Goal: Task Accomplishment & Management: Manage account settings

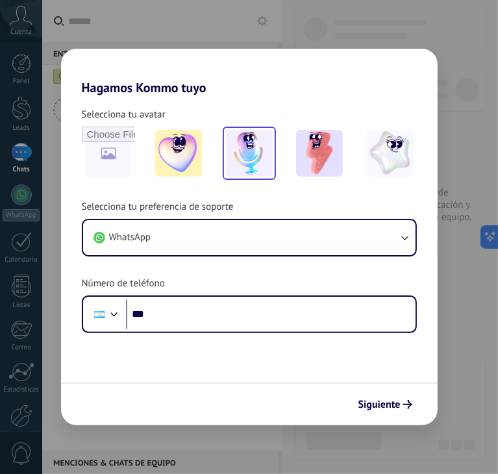
click at [253, 162] on img at bounding box center [249, 153] width 47 height 47
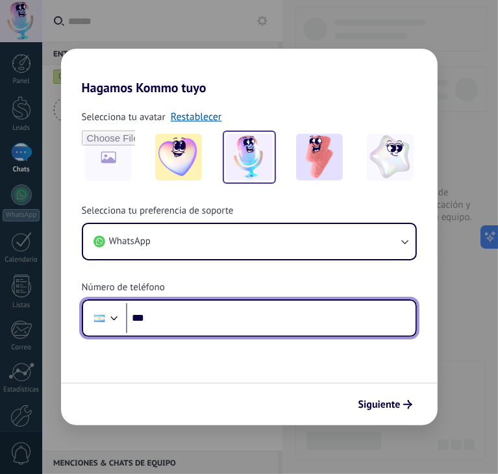
click at [223, 317] on input "***" at bounding box center [271, 318] width 290 height 30
type input "**********"
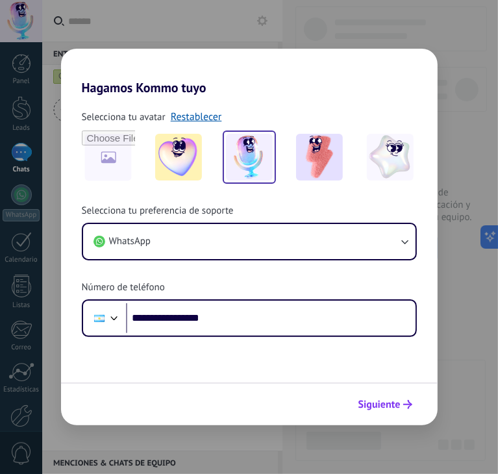
click at [397, 408] on span "Siguiente" at bounding box center [380, 404] width 42 height 9
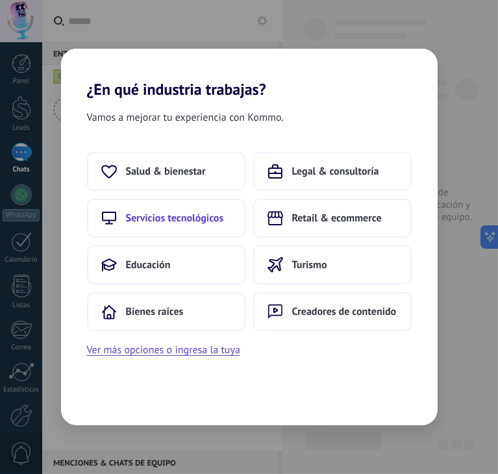
click at [178, 219] on span "Servicios tecnológicos" at bounding box center [175, 218] width 98 height 13
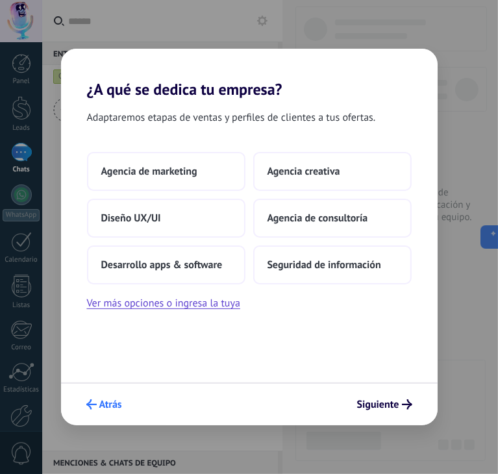
click at [106, 409] on span "Atrás" at bounding box center [110, 404] width 23 height 9
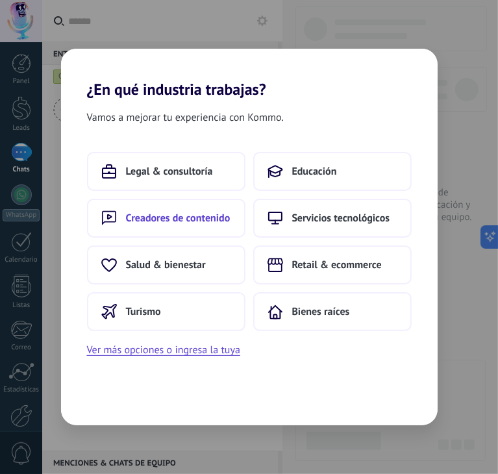
click at [168, 218] on span "Creadores de contenido" at bounding box center [178, 218] width 105 height 13
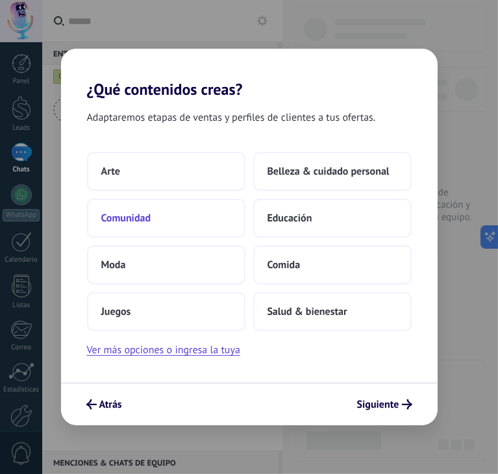
click at [151, 218] on button "Comunidad" at bounding box center [166, 218] width 158 height 39
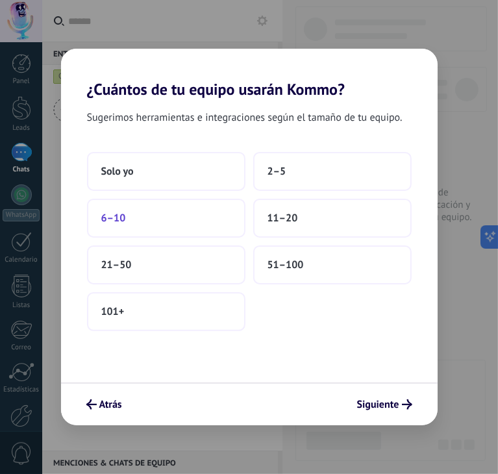
click at [120, 218] on span "6–10" at bounding box center [113, 218] width 25 height 13
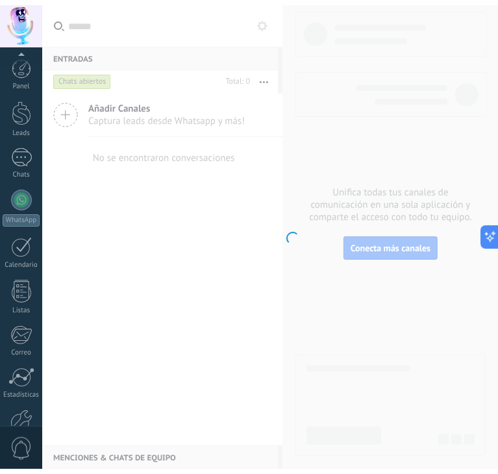
scroll to position [75, 0]
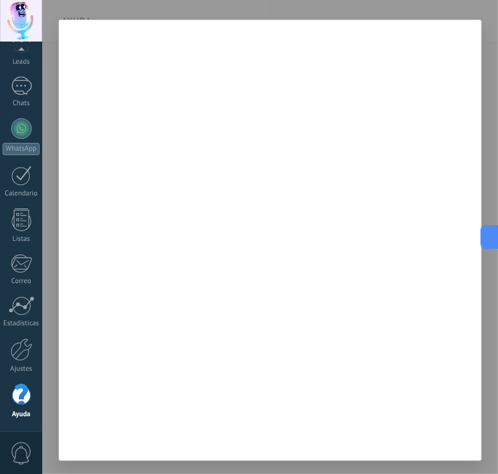
scroll to position [66, 0]
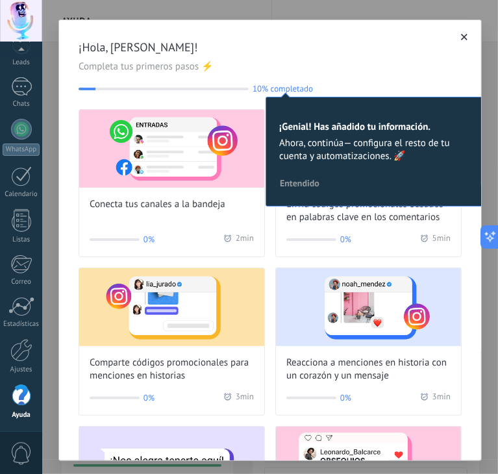
click at [288, 181] on span "Entendido" at bounding box center [300, 183] width 40 height 9
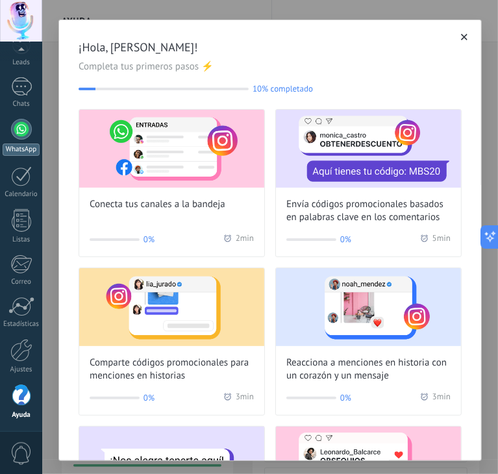
click at [21, 133] on div at bounding box center [21, 129] width 21 height 21
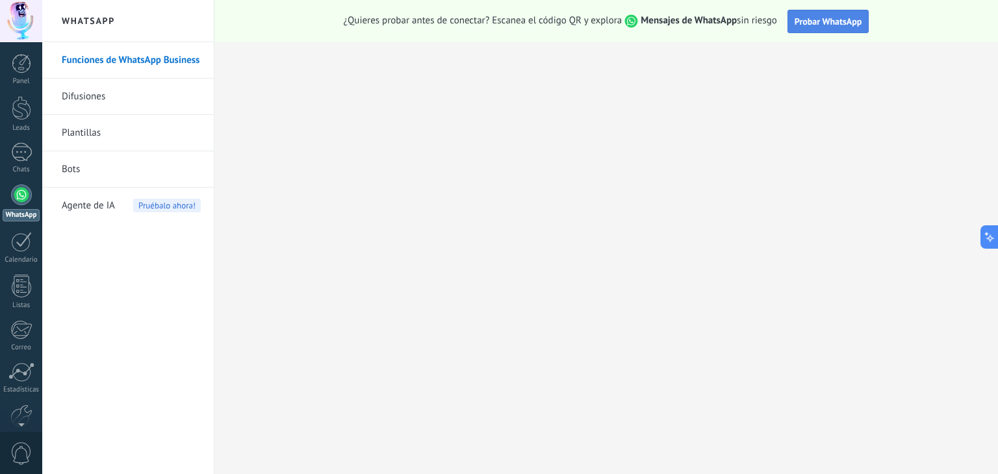
click at [497, 24] on span "Probar WhatsApp" at bounding box center [828, 22] width 68 height 12
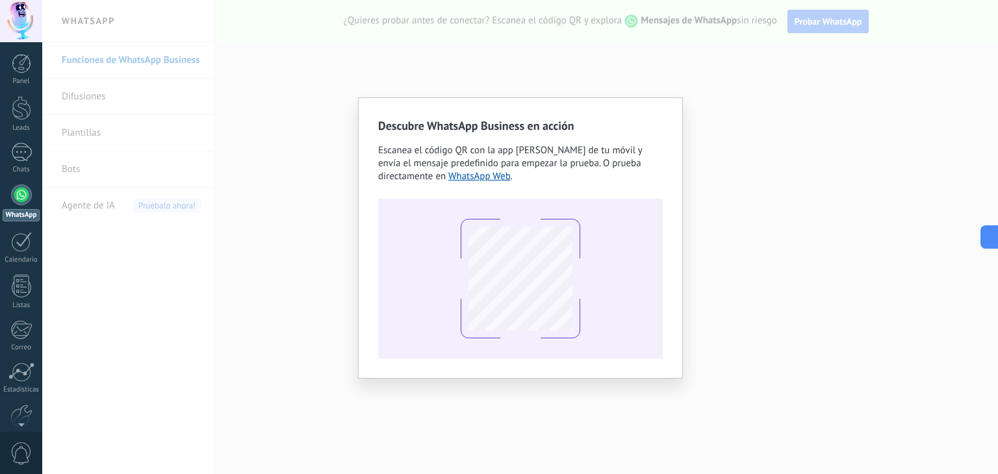
click at [497, 134] on div "Descubre WhatsApp Business en acción Escanea el código QR con la app [PERSON_NA…" at bounding box center [519, 237] width 955 height 474
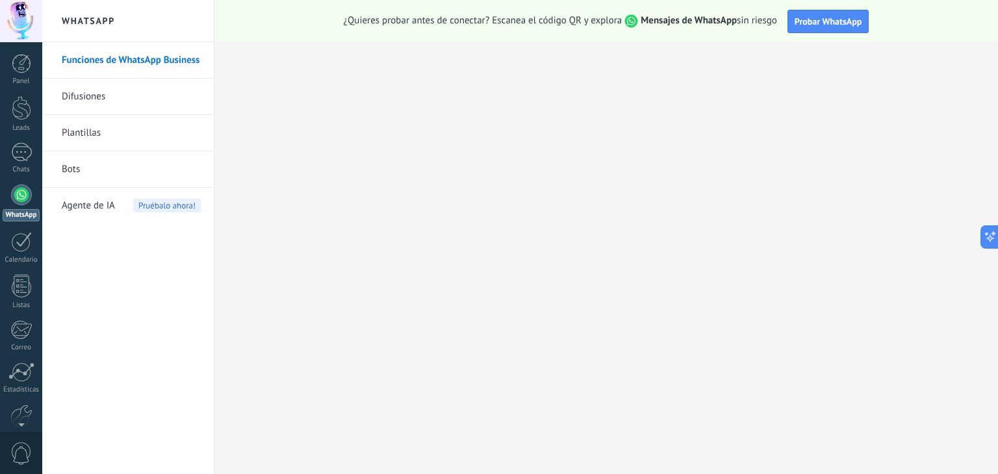
click at [129, 99] on link "Difusiones" at bounding box center [131, 97] width 139 height 36
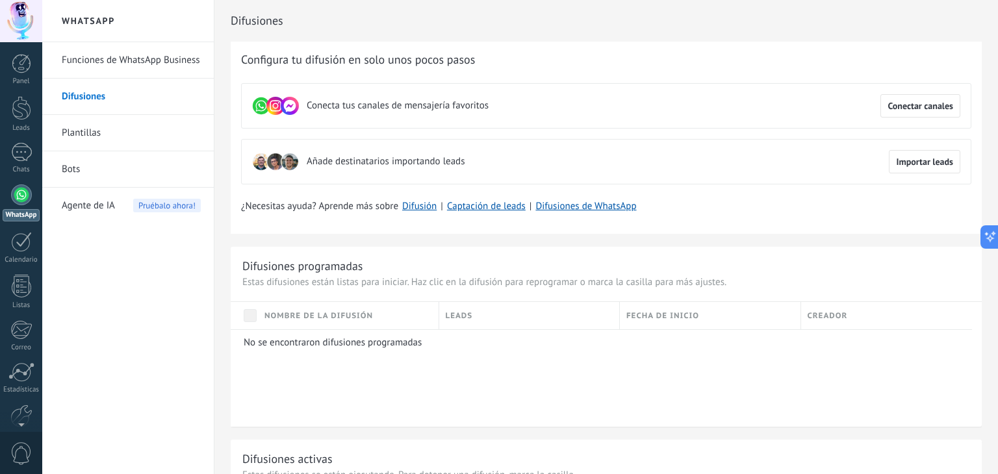
click at [101, 205] on span "Agente de IA" at bounding box center [88, 206] width 53 height 36
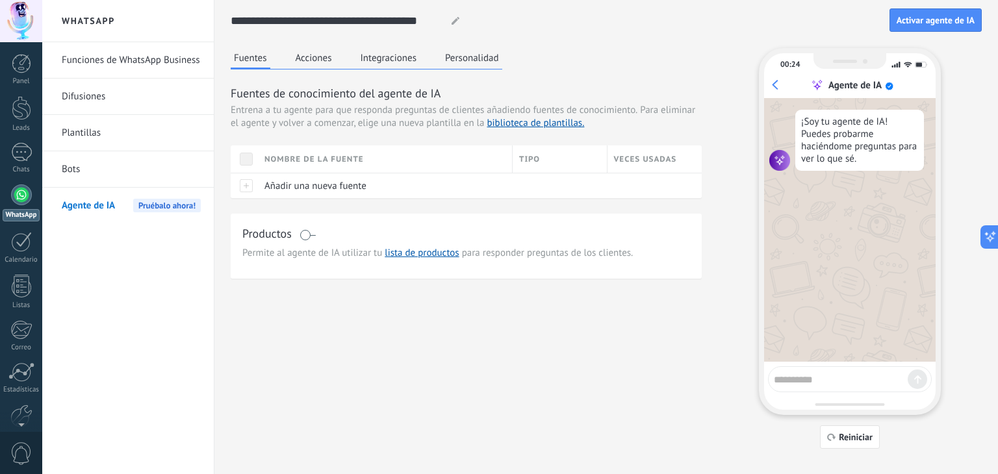
click at [113, 60] on link "Funciones de WhatsApp Business" at bounding box center [131, 60] width 139 height 36
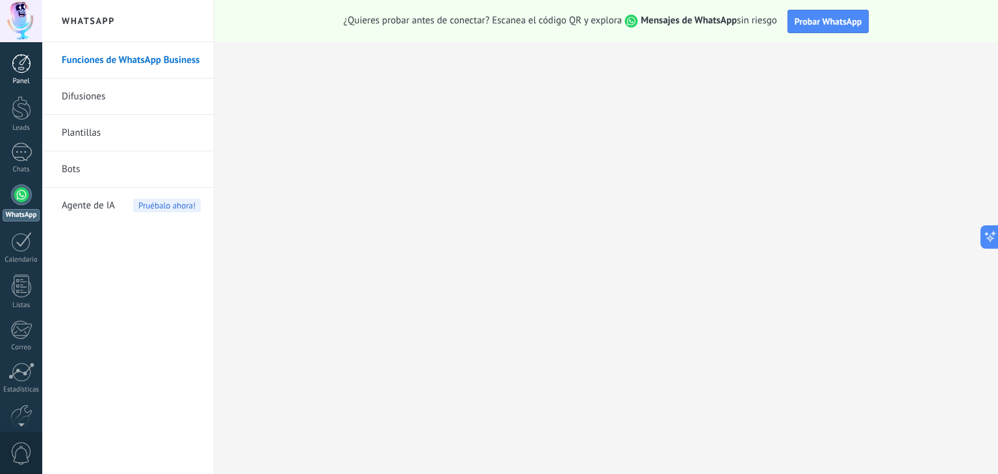
click at [18, 63] on div at bounding box center [21, 63] width 19 height 19
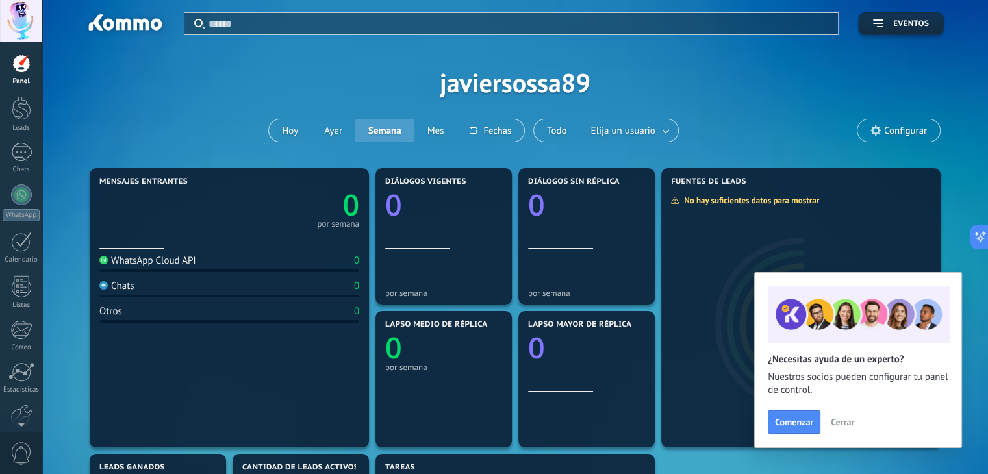
click at [497, 431] on button "Cerrar" at bounding box center [842, 421] width 35 height 19
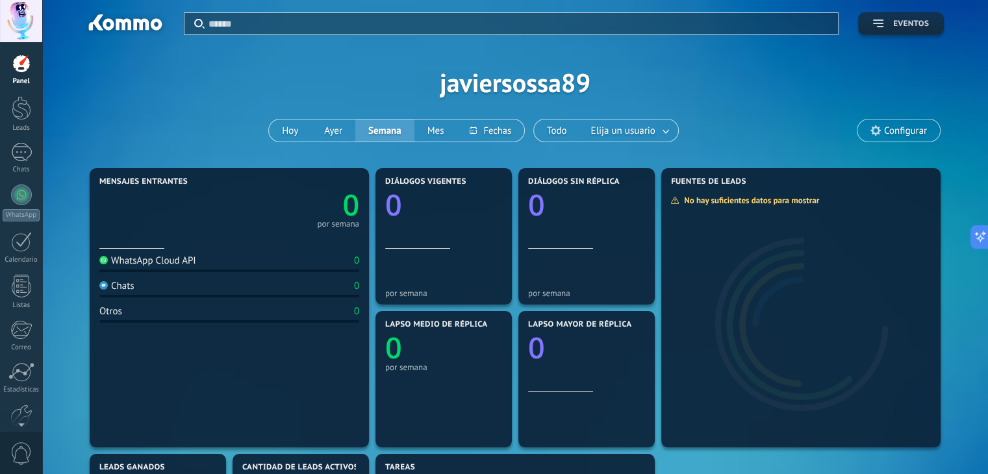
click at [497, 24] on span "Eventos" at bounding box center [901, 23] width 56 height 9
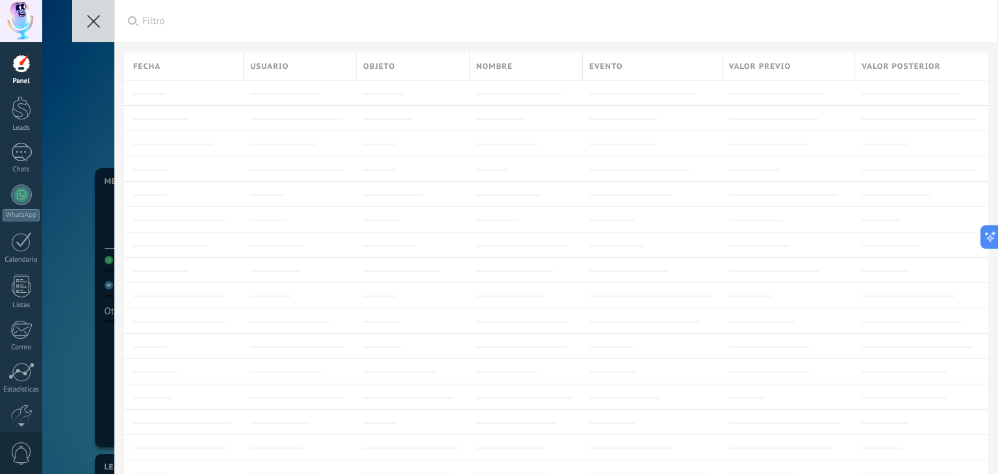
click at [85, 21] on button at bounding box center [93, 21] width 42 height 42
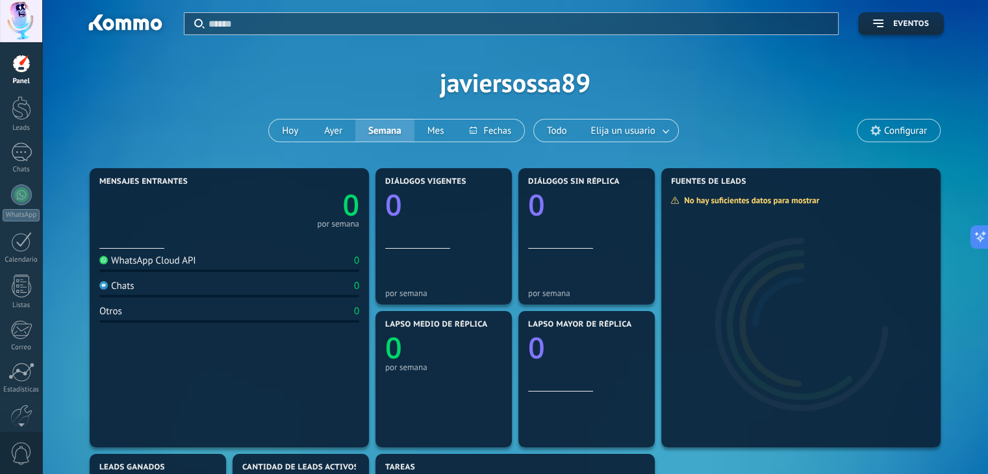
click at [139, 23] on div at bounding box center [124, 25] width 84 height 22
click at [29, 27] on div at bounding box center [21, 21] width 42 height 42
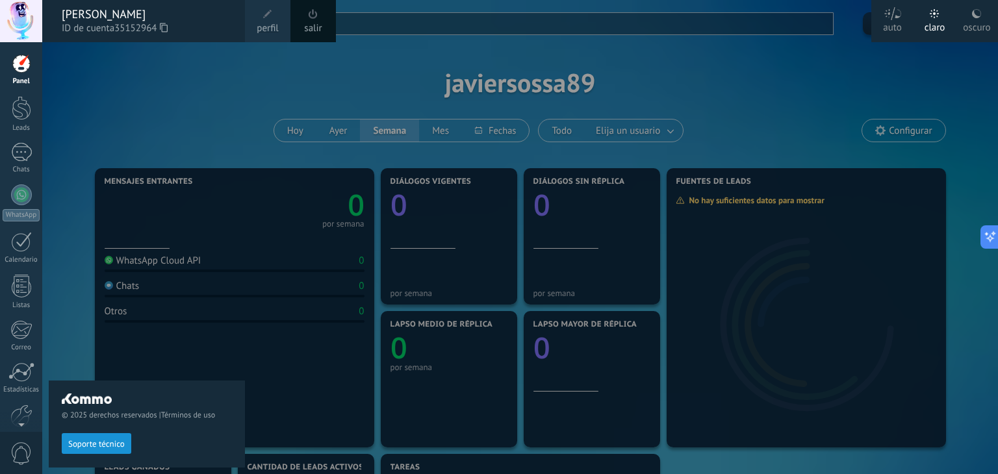
click at [497, 22] on div "oscuro" at bounding box center [976, 25] width 27 height 34
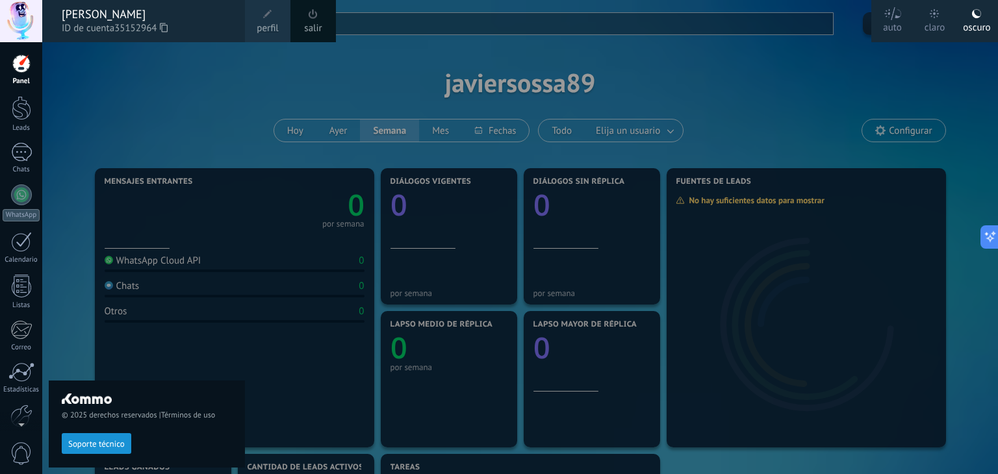
click at [275, 23] on span "perfil" at bounding box center [267, 28] width 21 height 14
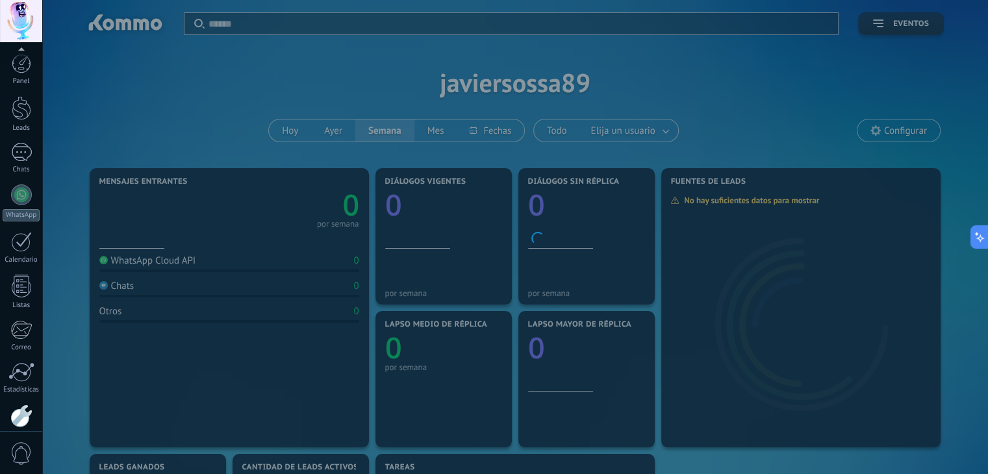
scroll to position [66, 0]
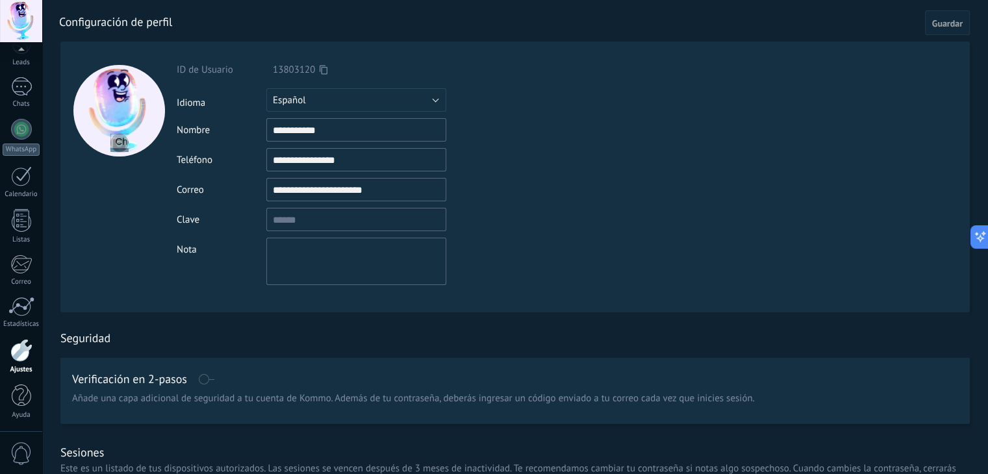
drag, startPoint x: 359, startPoint y: 157, endPoint x: 301, endPoint y: 157, distance: 57.8
click at [301, 157] on input "**********" at bounding box center [356, 159] width 180 height 23
type input "**********"
click at [497, 167] on div "**********" at bounding box center [387, 159] width 420 height 23
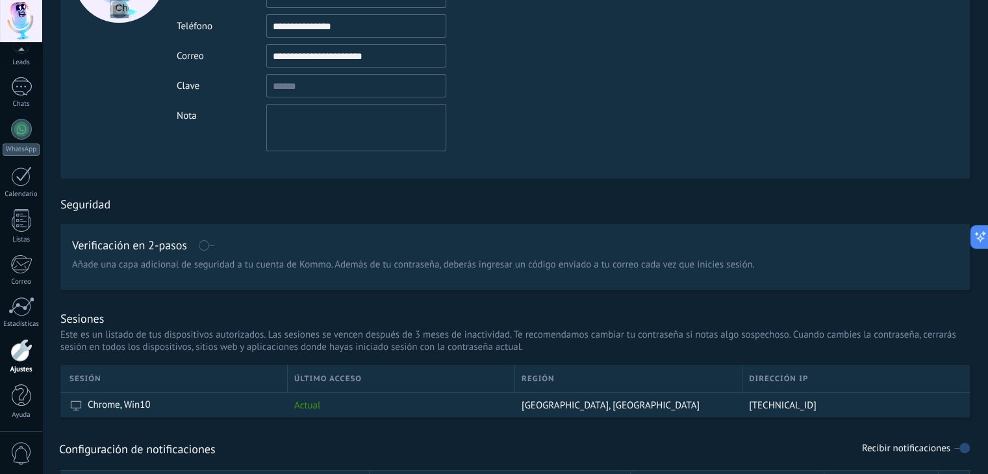
scroll to position [5, 0]
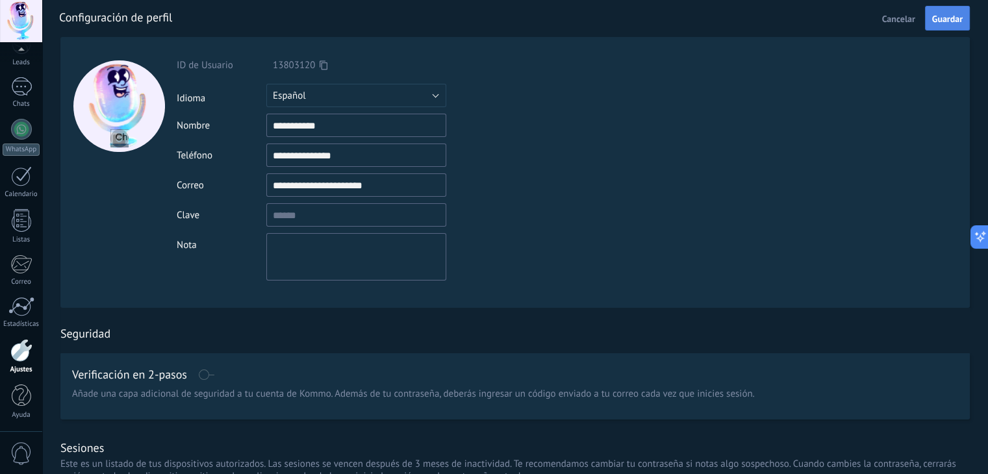
click at [497, 14] on span "Guardar" at bounding box center [947, 18] width 31 height 9
click at [94, 16] on div at bounding box center [529, 16] width 940 height 42
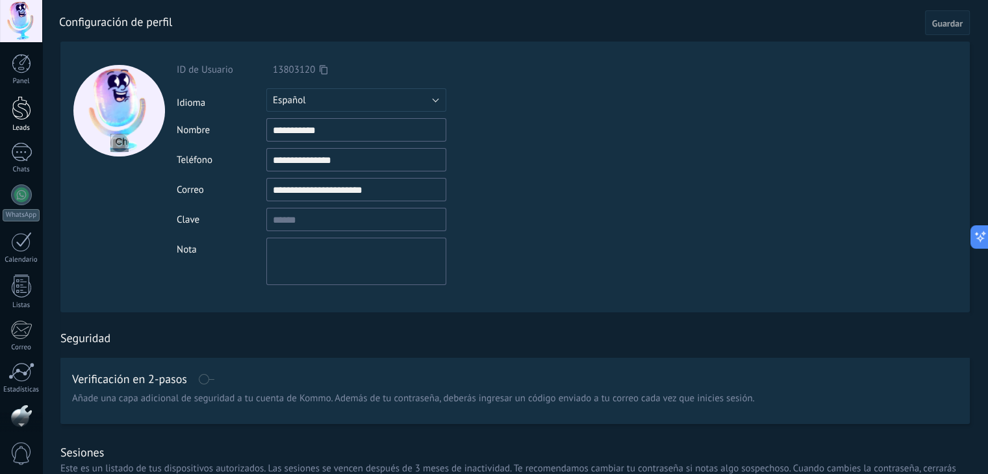
scroll to position [0, 0]
click at [19, 67] on div at bounding box center [21, 63] width 19 height 19
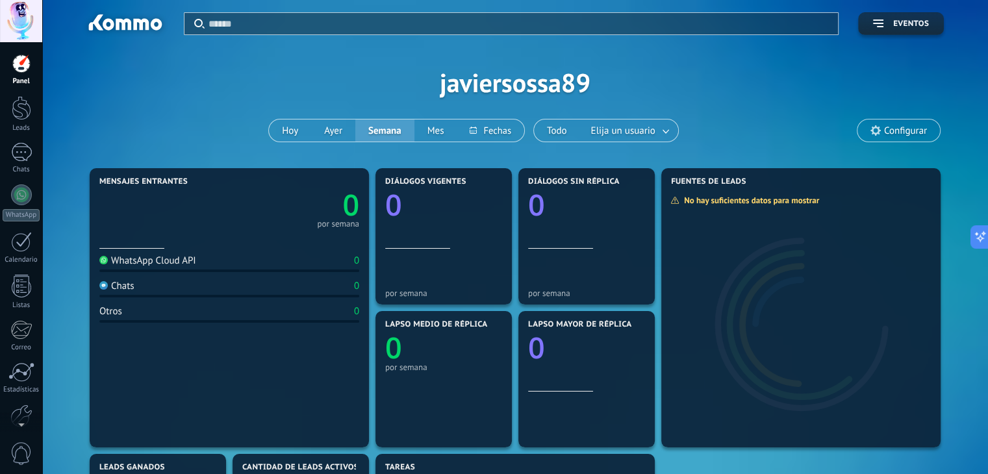
click at [497, 134] on span "Configurar" at bounding box center [905, 130] width 43 height 11
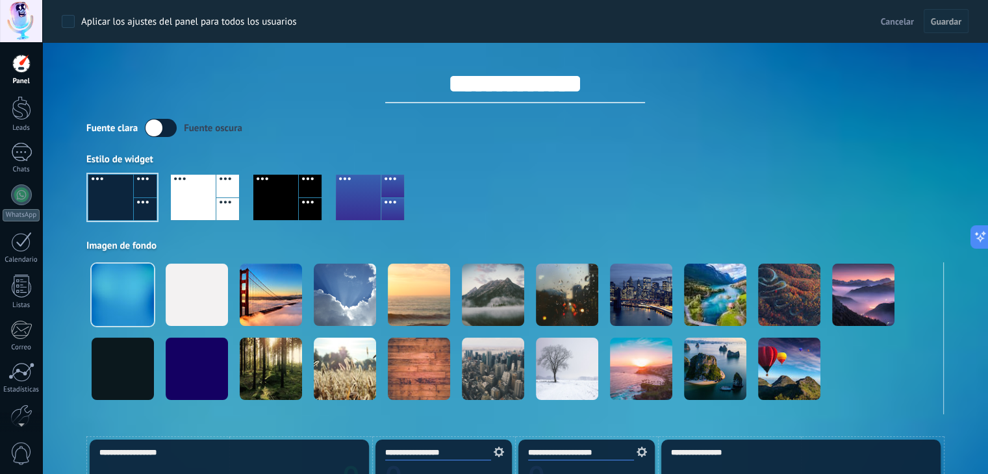
click at [497, 19] on span "Cancelar" at bounding box center [897, 22] width 33 height 12
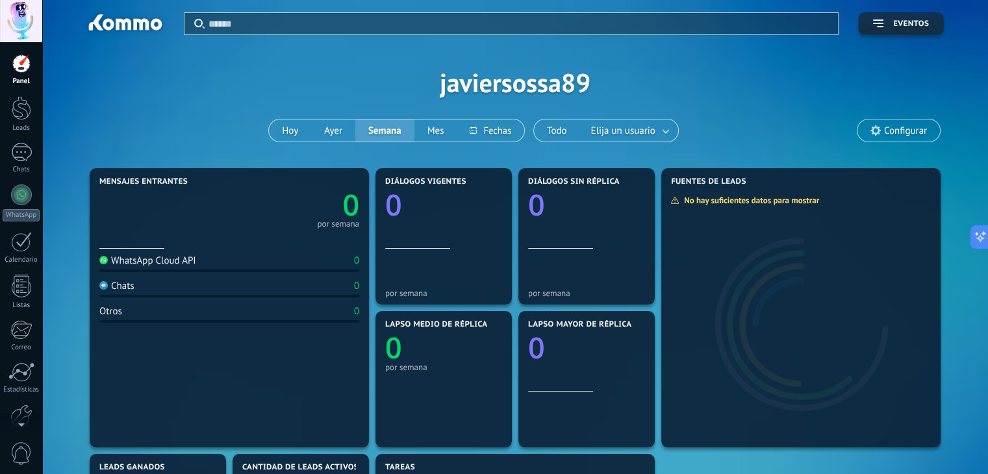
click at [107, 19] on div at bounding box center [124, 25] width 84 height 22
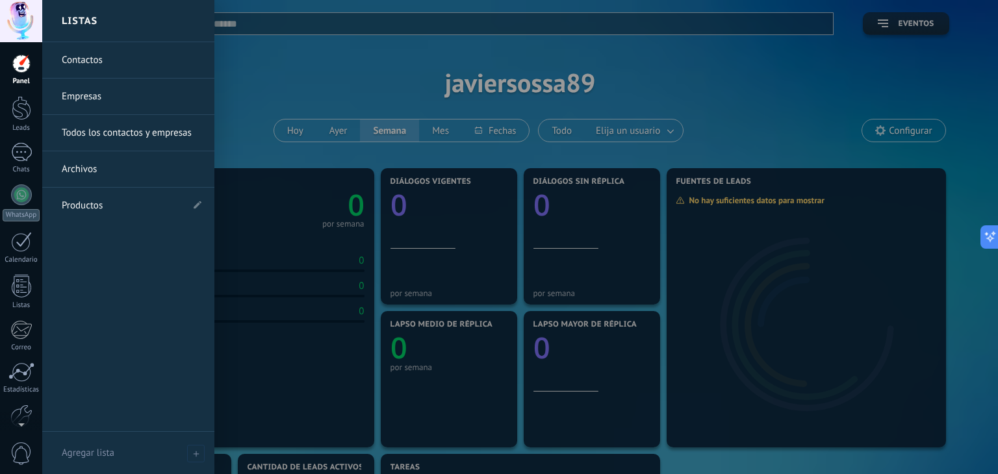
click at [89, 60] on link "Contactos" at bounding box center [132, 60] width 140 height 36
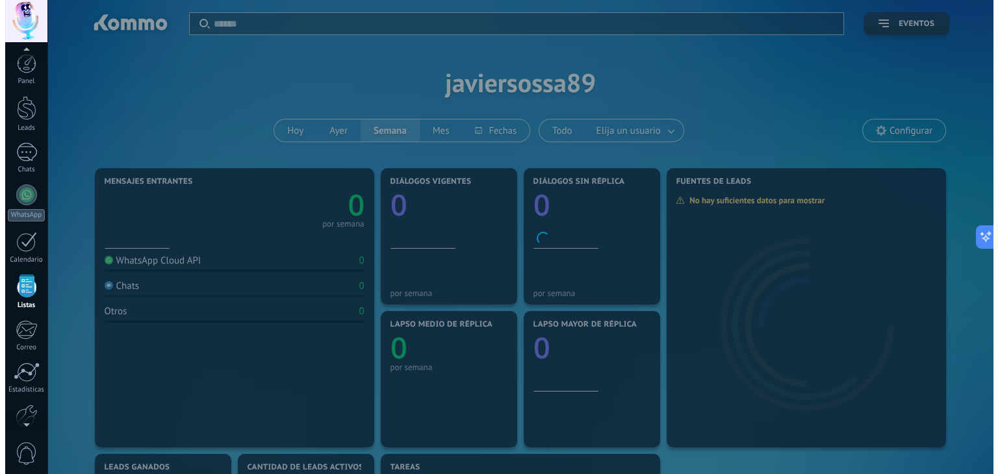
scroll to position [33, 0]
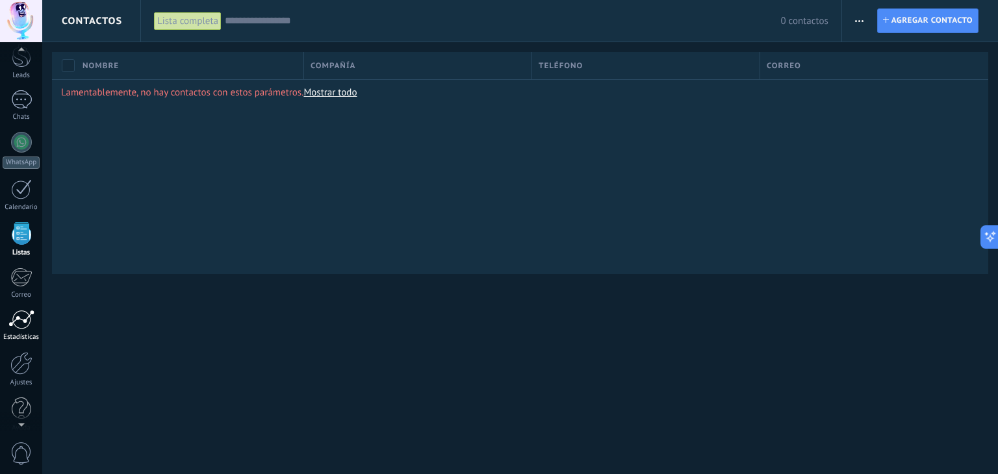
scroll to position [66, 0]
click at [24, 450] on span "0" at bounding box center [21, 453] width 22 height 23
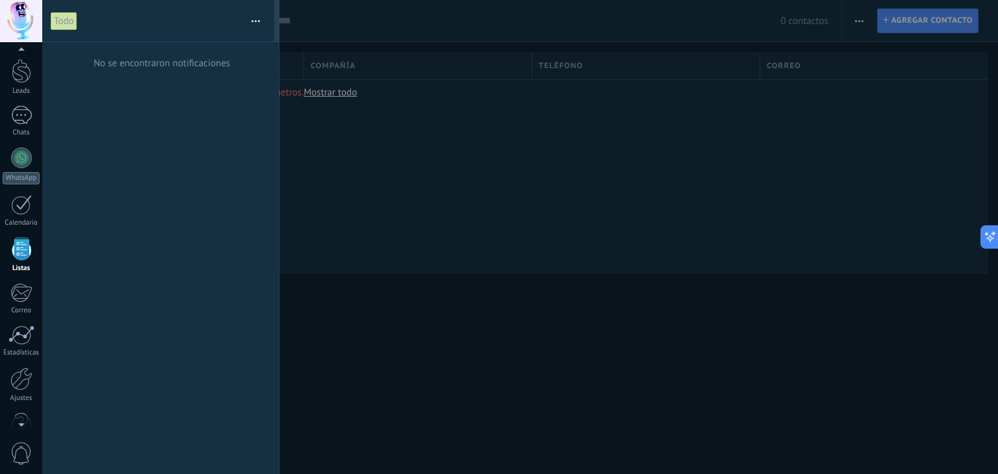
scroll to position [56, 0]
click at [19, 404] on div at bounding box center [21, 405] width 19 height 23
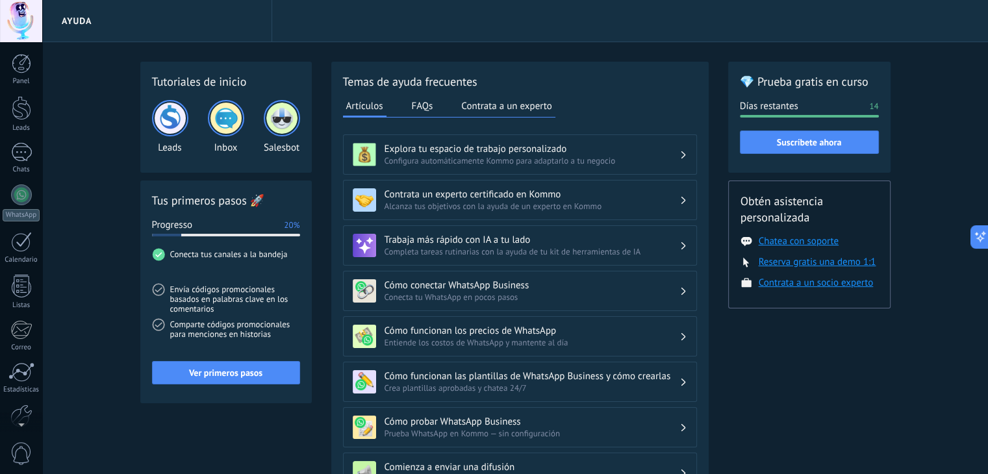
scroll to position [66, 0]
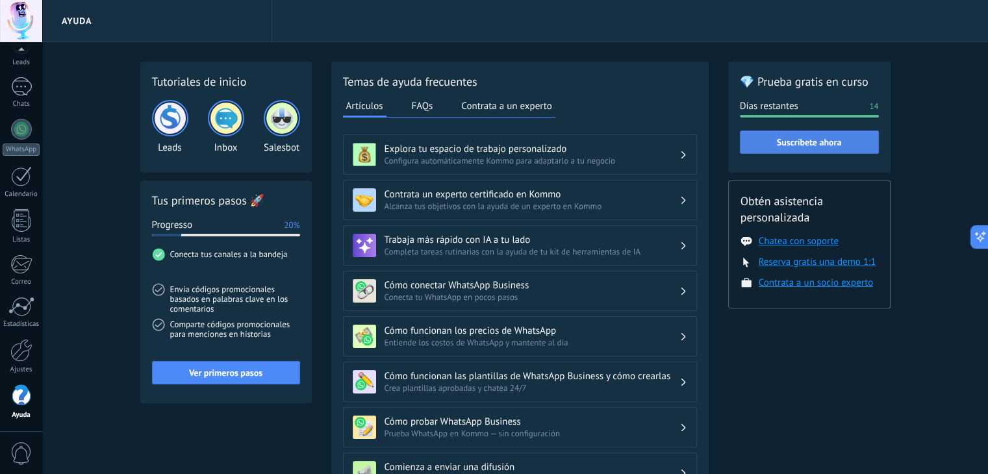
click at [497, 142] on span "Suscríbete ahora" at bounding box center [809, 142] width 65 height 9
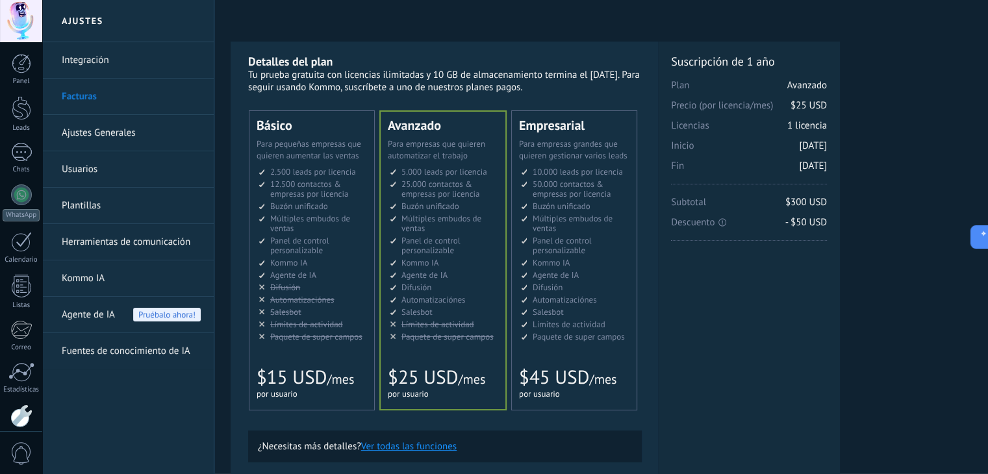
click at [449, 190] on span "25.000 contactos & empresas por licencia" at bounding box center [440, 189] width 78 height 21
click at [78, 54] on link "Integración" at bounding box center [131, 60] width 139 height 36
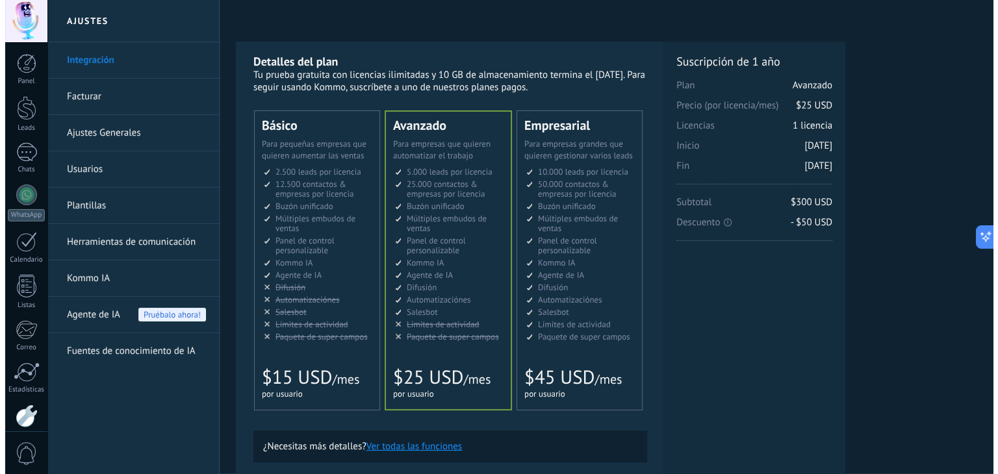
scroll to position [66, 0]
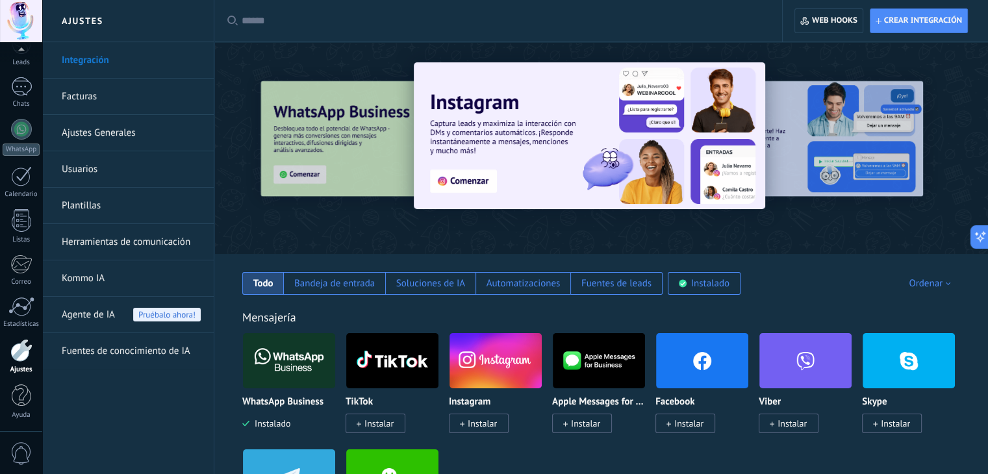
click at [536, 140] on img at bounding box center [589, 135] width 351 height 147
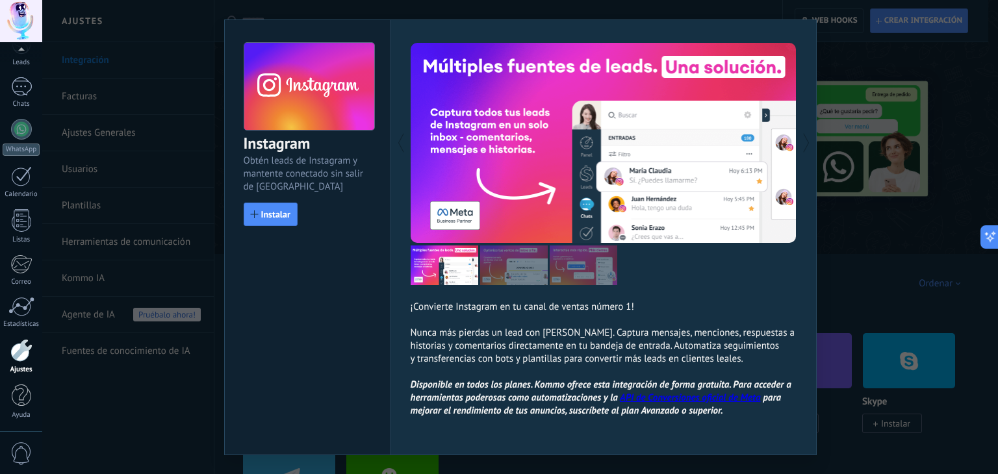
scroll to position [52, 0]
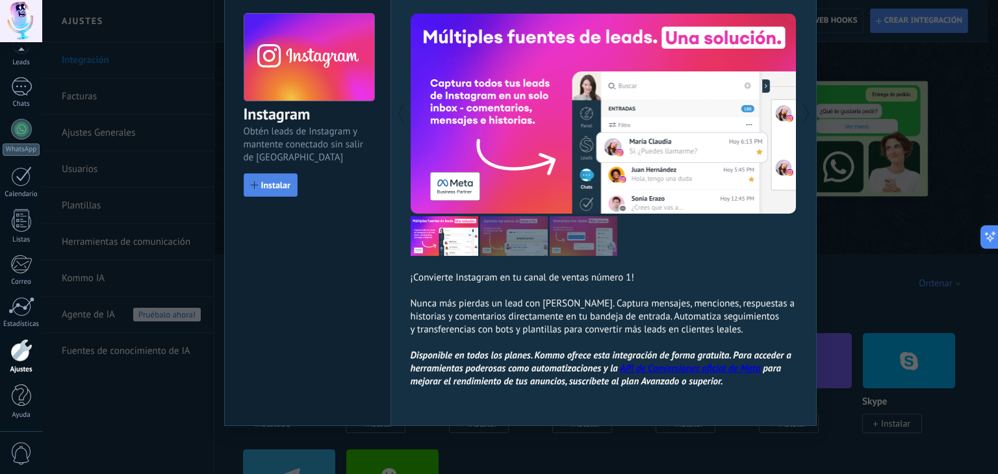
click at [266, 186] on span "Instalar" at bounding box center [275, 185] width 29 height 9
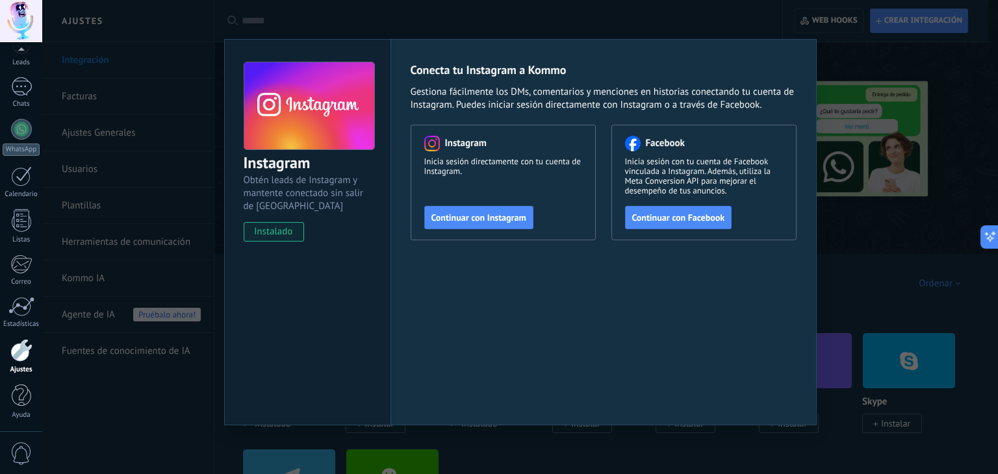
scroll to position [3, 0]
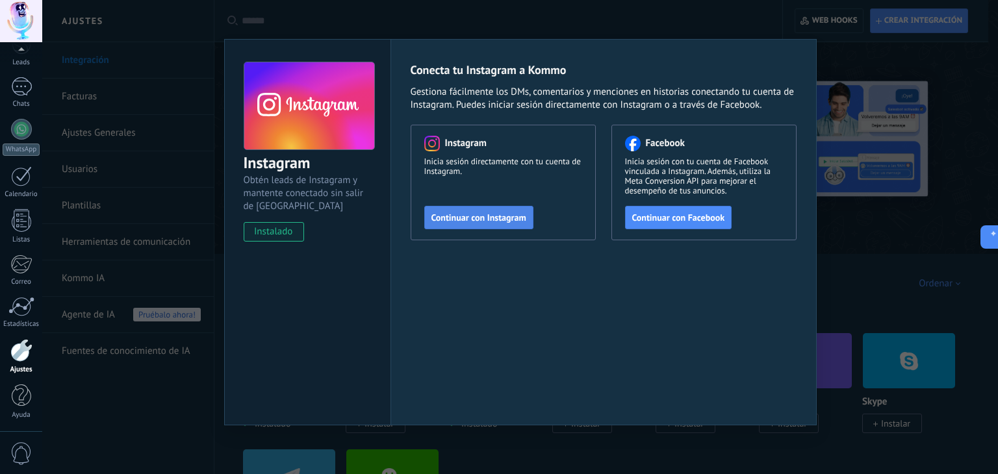
click at [492, 216] on span "Continuar con Instagram" at bounding box center [478, 217] width 95 height 9
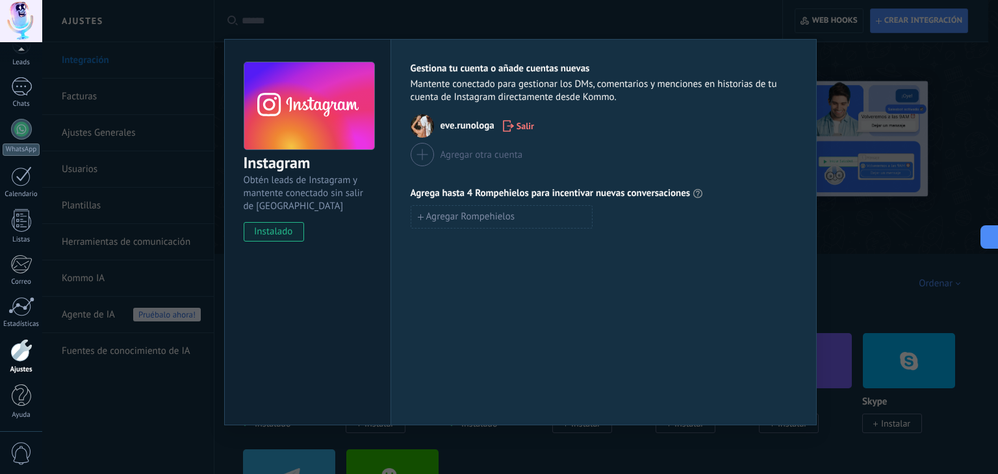
click at [528, 258] on div "Gestiona tu cuenta o añade cuentas nuevas Mantente conectado para gestionar los…" at bounding box center [603, 232] width 426 height 386
click at [553, 14] on div "Instagram Obtén leads de Instagram y mantente conectado sin salir de Kommo inst…" at bounding box center [519, 237] width 955 height 474
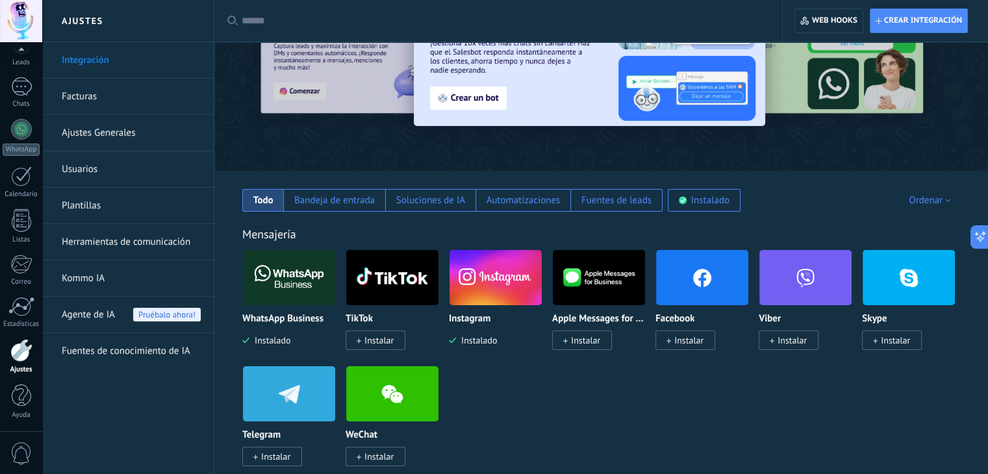
scroll to position [130, 0]
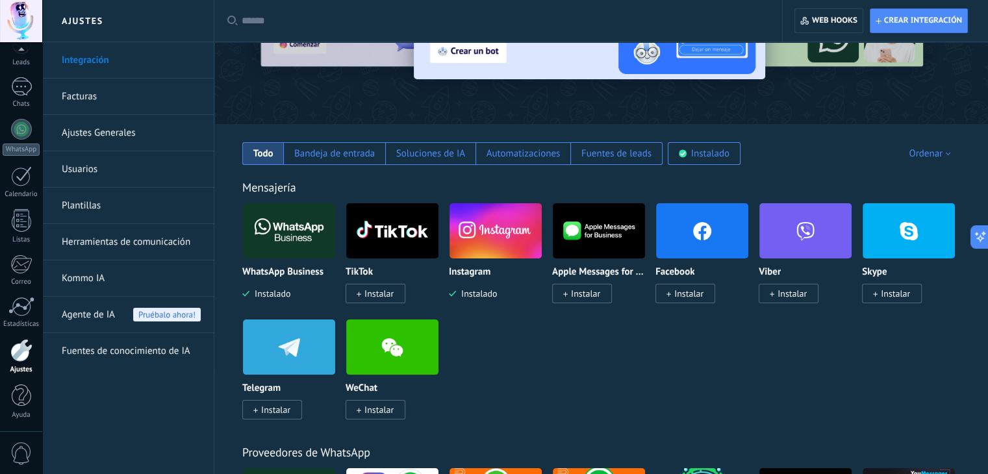
click at [95, 60] on link "Integración" at bounding box center [131, 60] width 139 height 36
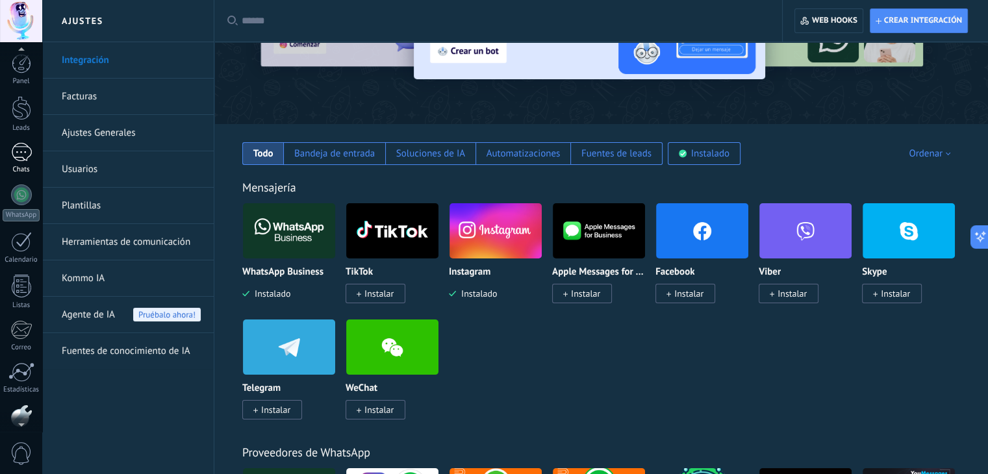
scroll to position [0, 0]
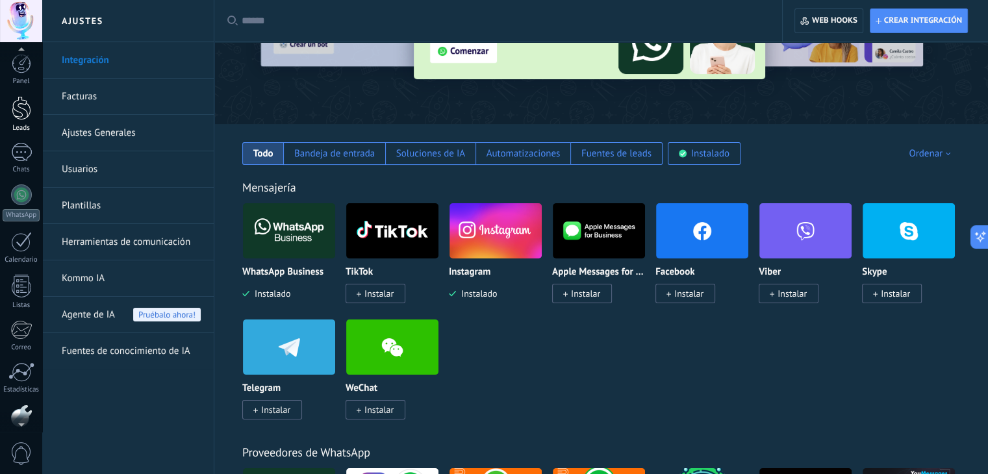
click at [19, 109] on div at bounding box center [21, 108] width 19 height 24
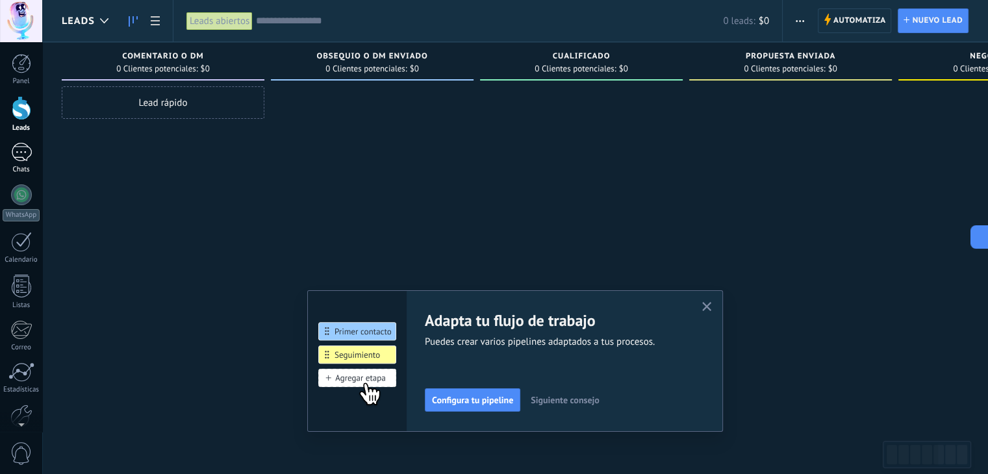
click at [17, 148] on div at bounding box center [21, 152] width 21 height 19
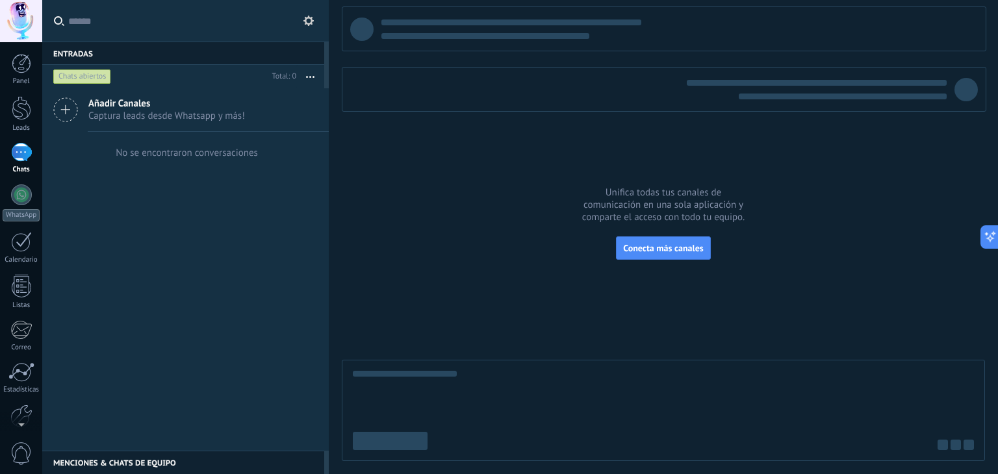
click at [235, 110] on span "Captura leads desde Whatsapp y más!" at bounding box center [166, 116] width 157 height 12
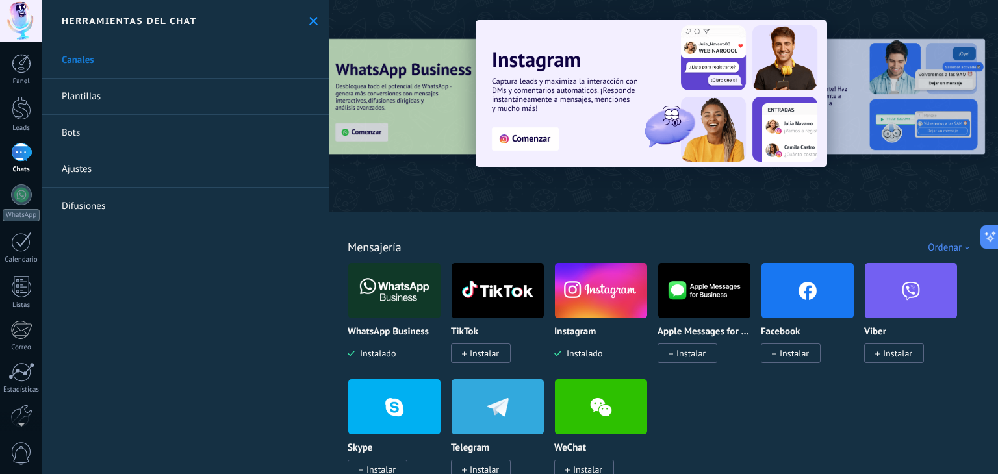
click at [587, 120] on img at bounding box center [650, 93] width 351 height 147
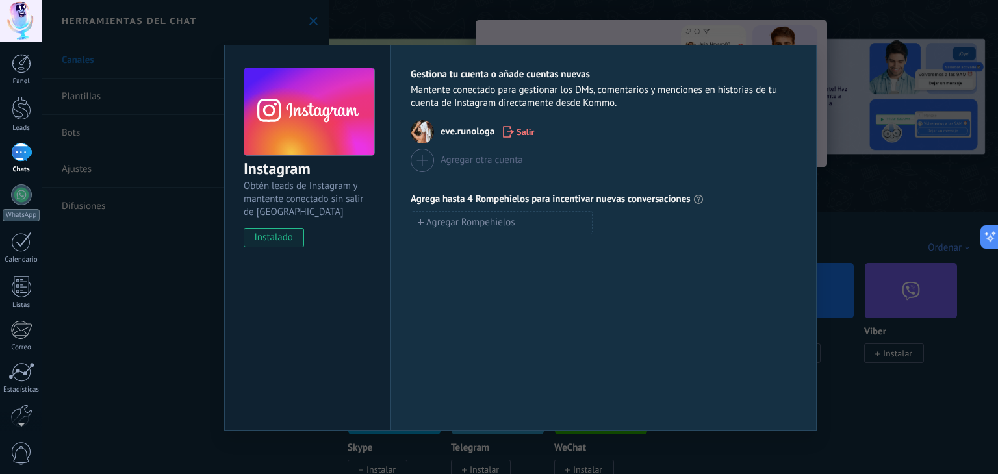
click at [460, 129] on span "eve.runologa" at bounding box center [467, 131] width 54 height 13
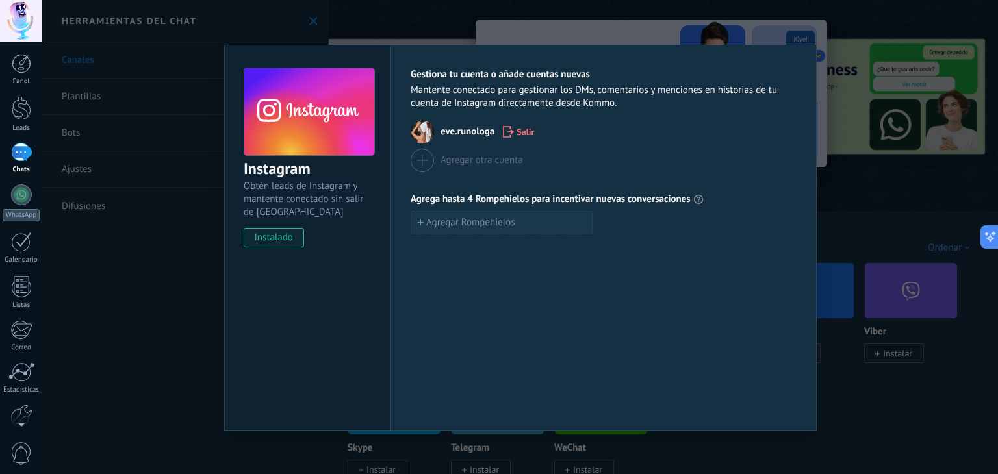
click at [501, 221] on span "Agregar Rompehielos" at bounding box center [470, 222] width 89 height 9
click at [610, 277] on div "Gestiona tu cuenta o añade cuentas nuevas Mantente conectado para gestionar los…" at bounding box center [603, 238] width 426 height 386
click at [602, 218] on icon "button" at bounding box center [600, 222] width 8 height 10
click at [278, 237] on span "instalado" at bounding box center [273, 237] width 59 height 19
click at [526, 233] on button "Agregar Rompehielos" at bounding box center [501, 222] width 182 height 23
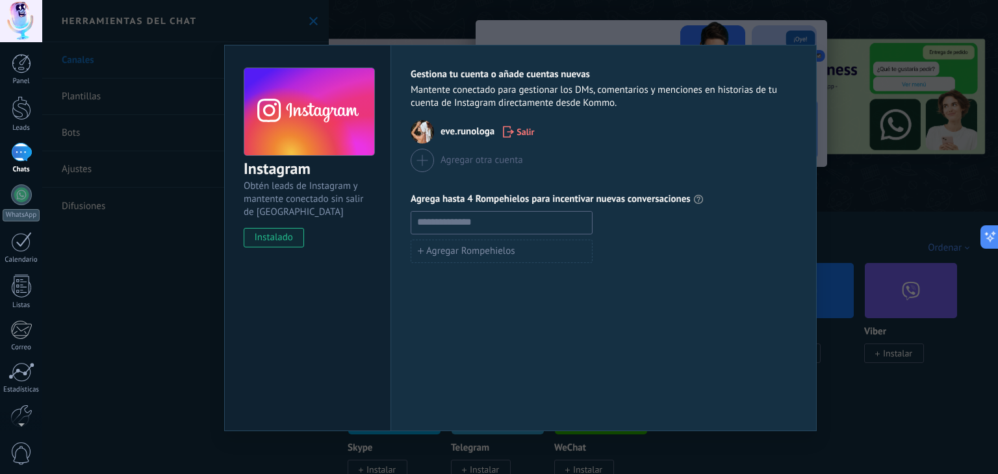
click at [637, 263] on div "Gestiona tu cuenta o añade cuentas nuevas Mantente conectado para gestionar los…" at bounding box center [603, 238] width 426 height 386
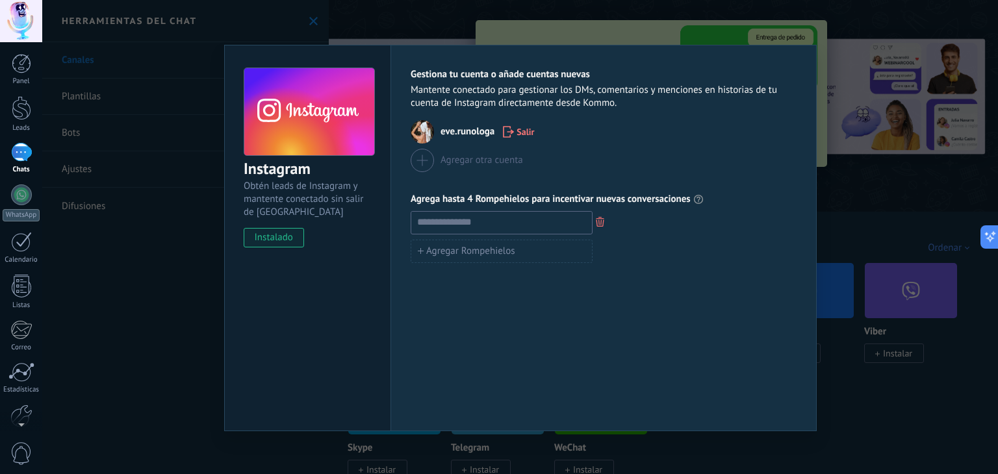
click at [607, 220] on button "button" at bounding box center [599, 223] width 15 height 18
click at [854, 64] on div "Instagram Obtén leads de Instagram y mantente conectado sin salir de Kommo inst…" at bounding box center [519, 237] width 955 height 474
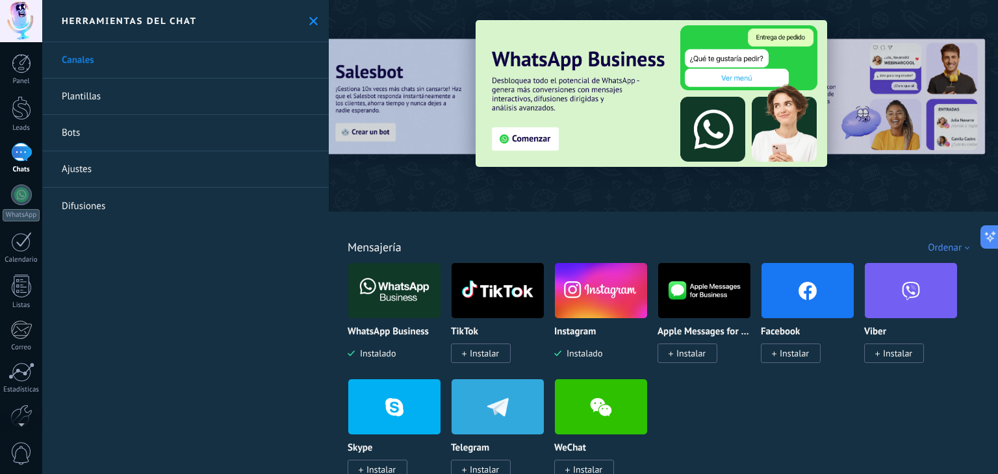
click at [575, 302] on img at bounding box center [601, 290] width 92 height 63
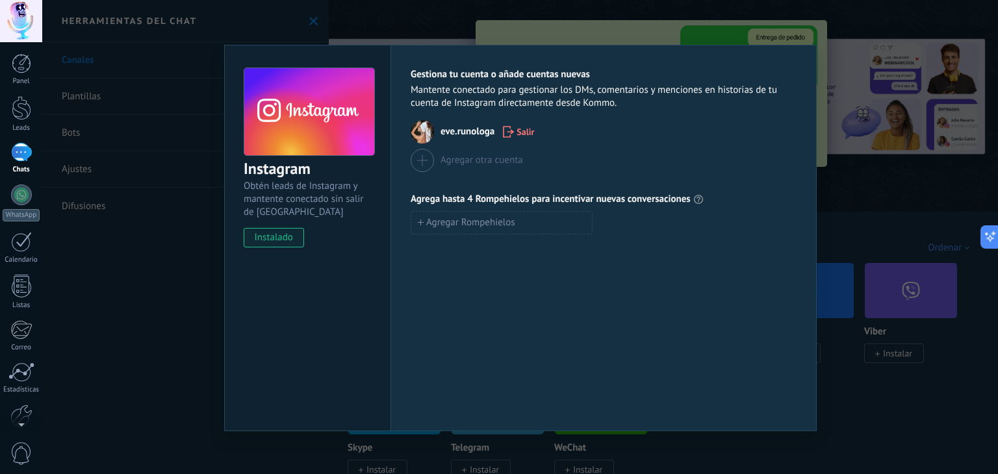
click at [267, 236] on span "instalado" at bounding box center [273, 237] width 59 height 19
click at [160, 172] on div "Instagram Obtén leads de Instagram y mantente conectado sin salir de Kommo inst…" at bounding box center [519, 237] width 955 height 474
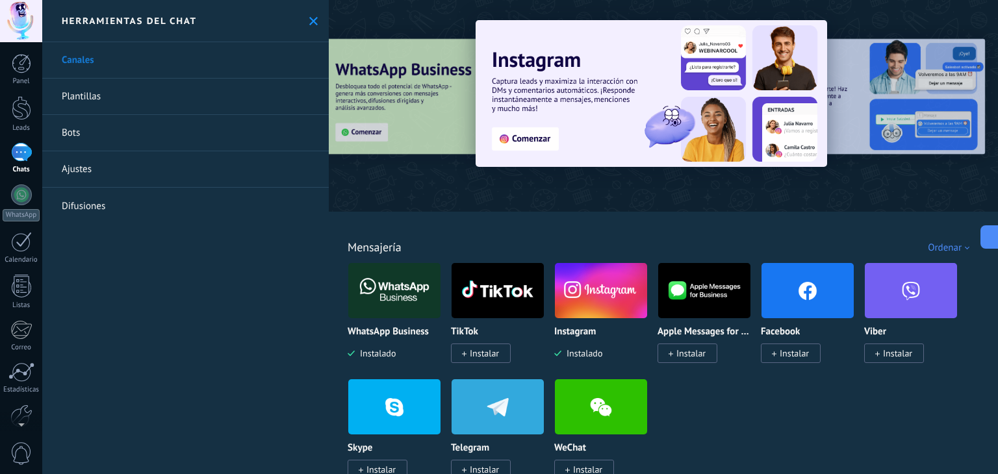
click at [163, 90] on link "Plantillas" at bounding box center [185, 97] width 286 height 36
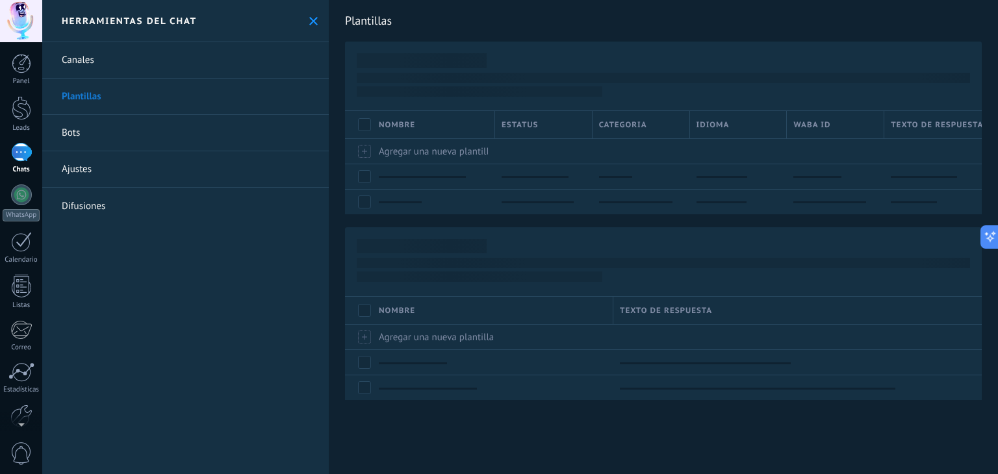
click at [143, 57] on link "Canales" at bounding box center [185, 60] width 286 height 36
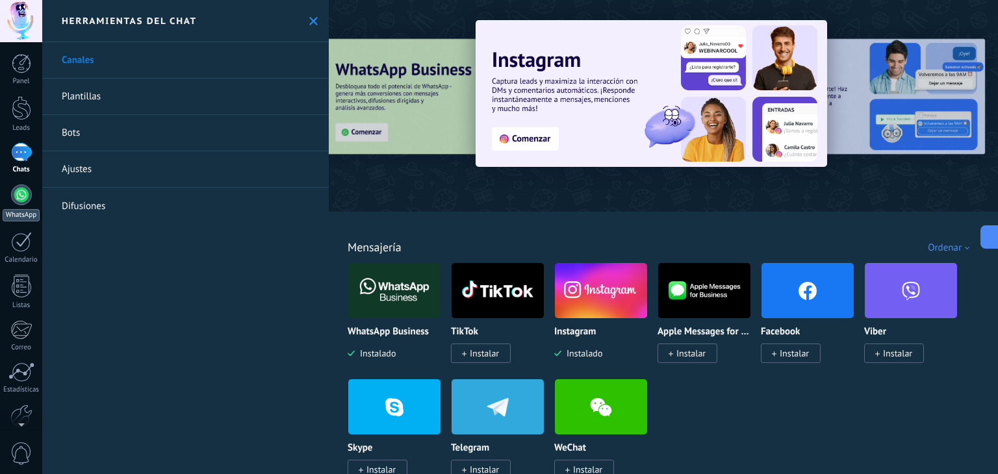
click at [24, 200] on div at bounding box center [21, 194] width 21 height 21
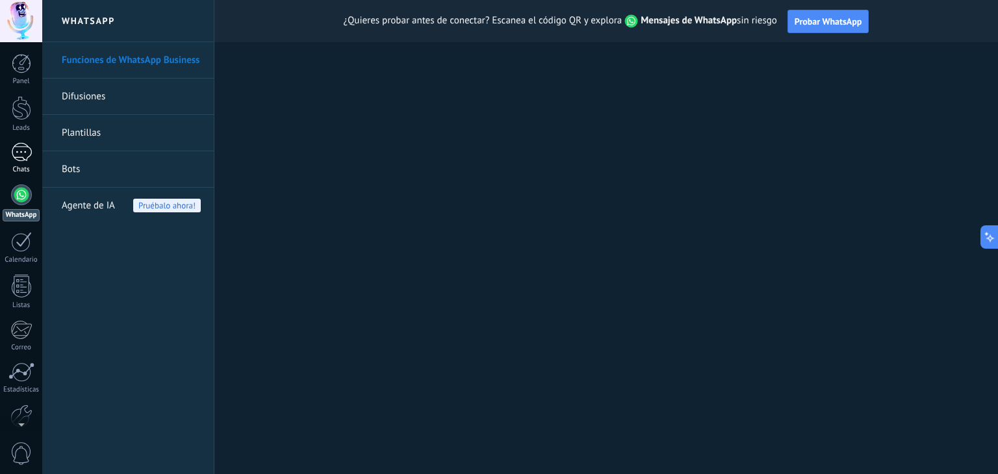
click at [27, 155] on div at bounding box center [21, 152] width 21 height 19
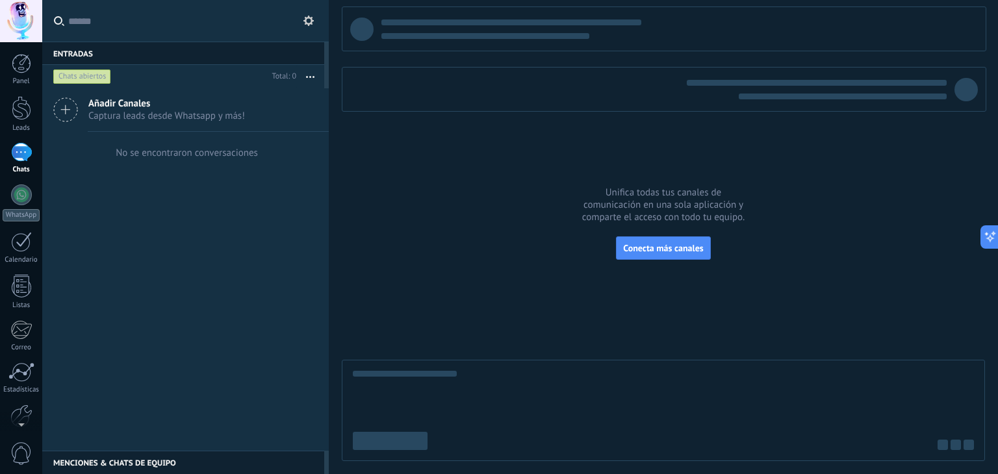
click at [308, 19] on icon at bounding box center [308, 21] width 10 height 10
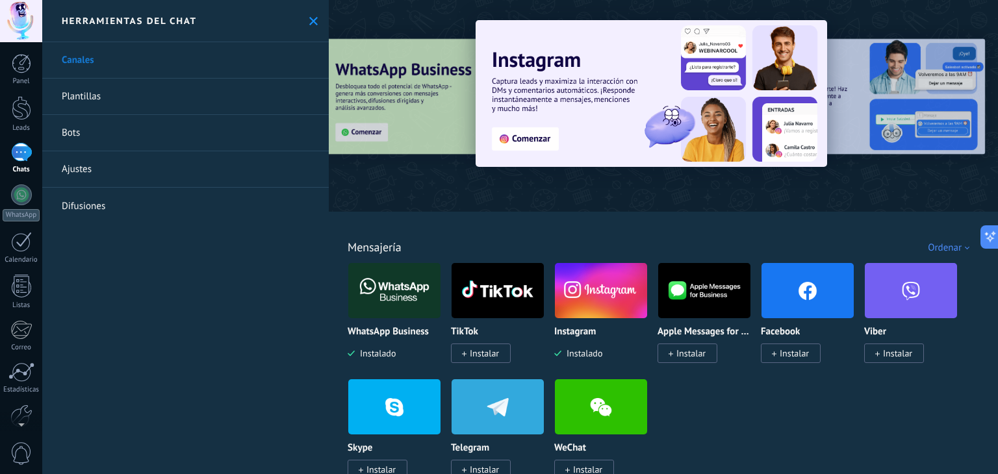
click at [530, 140] on img at bounding box center [650, 93] width 351 height 147
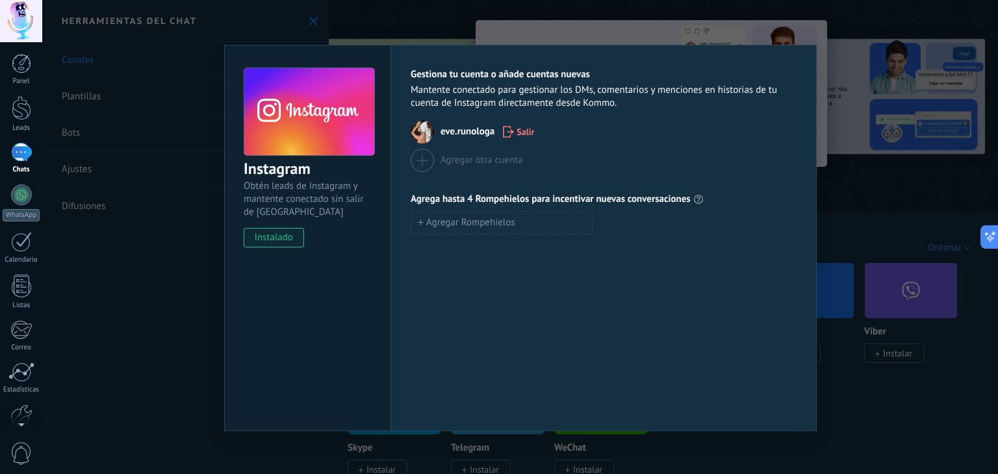
click at [462, 133] on span "eve.runologa" at bounding box center [467, 131] width 54 height 13
click at [421, 131] on img at bounding box center [421, 131] width 23 height 23
drag, startPoint x: 422, startPoint y: 77, endPoint x: 531, endPoint y: 76, distance: 109.1
click at [531, 76] on span "Gestiona tu cuenta o añade cuentas nuevas" at bounding box center [499, 74] width 179 height 13
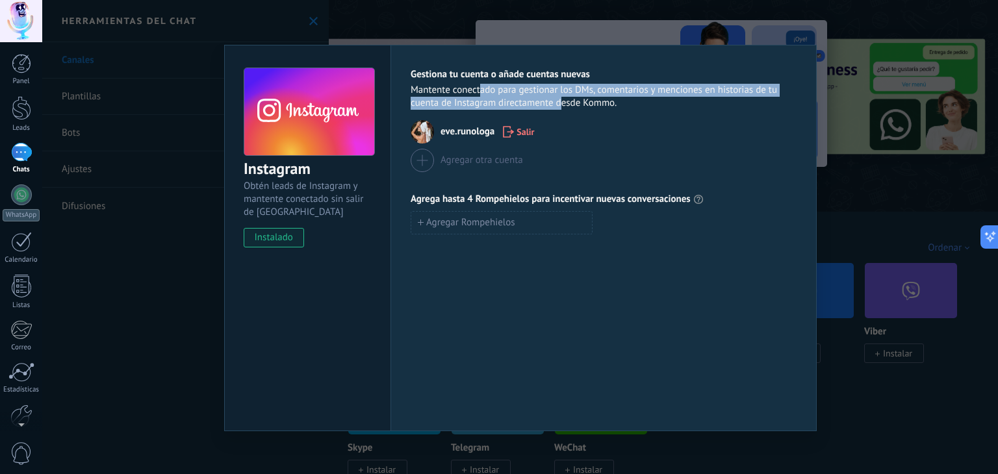
drag, startPoint x: 478, startPoint y: 92, endPoint x: 562, endPoint y: 105, distance: 85.4
click at [562, 105] on span "Mantente conectado para gestionar los DMs, comentarios y menciones en historias…" at bounding box center [603, 97] width 386 height 26
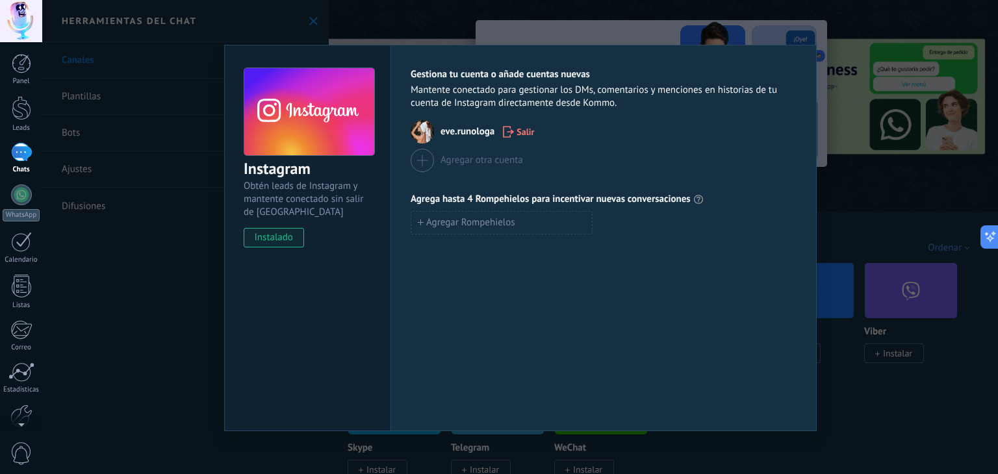
click at [322, 186] on span "Obtén leads de Instagram y mantente conectado sin salir de Kommo" at bounding box center [309, 199] width 130 height 39
click at [318, 212] on span "Obtén leads de Instagram y mantente conectado sin salir de Kommo" at bounding box center [309, 199] width 130 height 39
click at [275, 237] on span "instalado" at bounding box center [273, 237] width 59 height 19
click at [838, 34] on div "Instagram Obtén leads de Instagram y mantente conectado sin salir de Kommo inst…" at bounding box center [519, 237] width 955 height 474
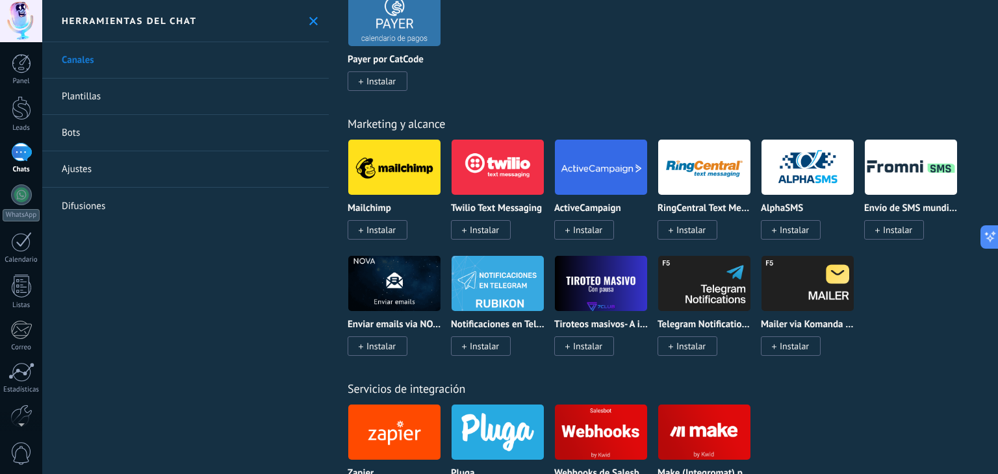
scroll to position [2728, 0]
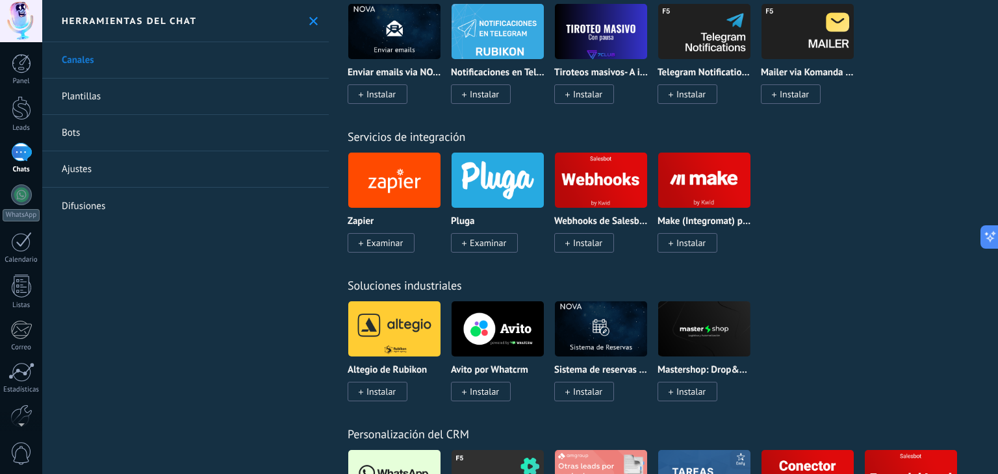
click at [143, 95] on link "Plantillas" at bounding box center [185, 97] width 286 height 36
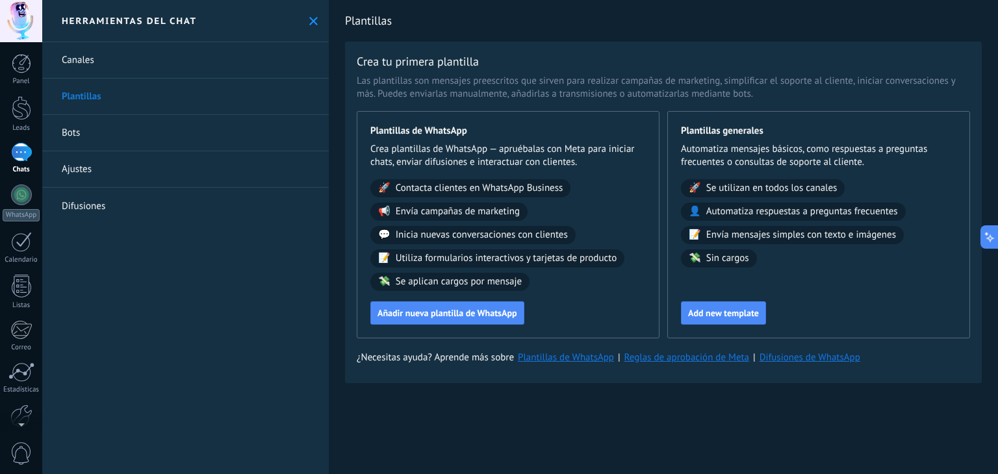
click at [145, 137] on link "Bots" at bounding box center [185, 133] width 286 height 36
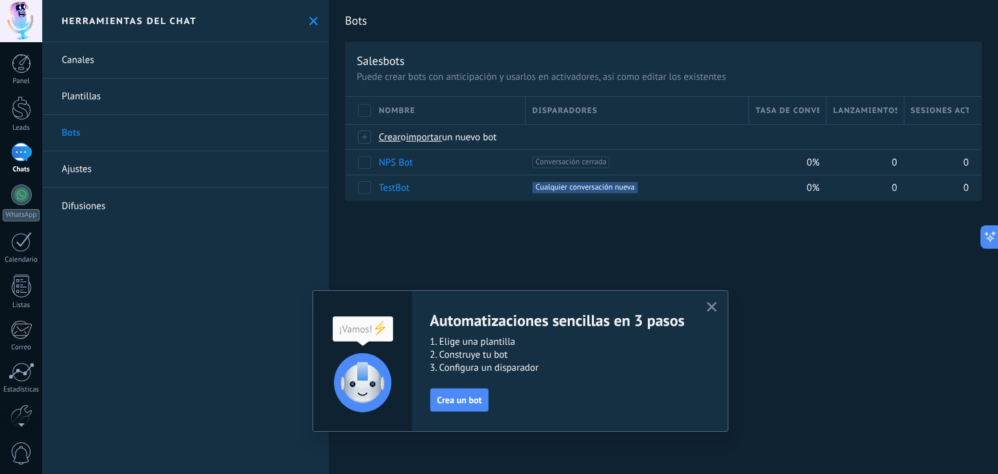
click at [711, 302] on icon "button" at bounding box center [712, 307] width 10 height 10
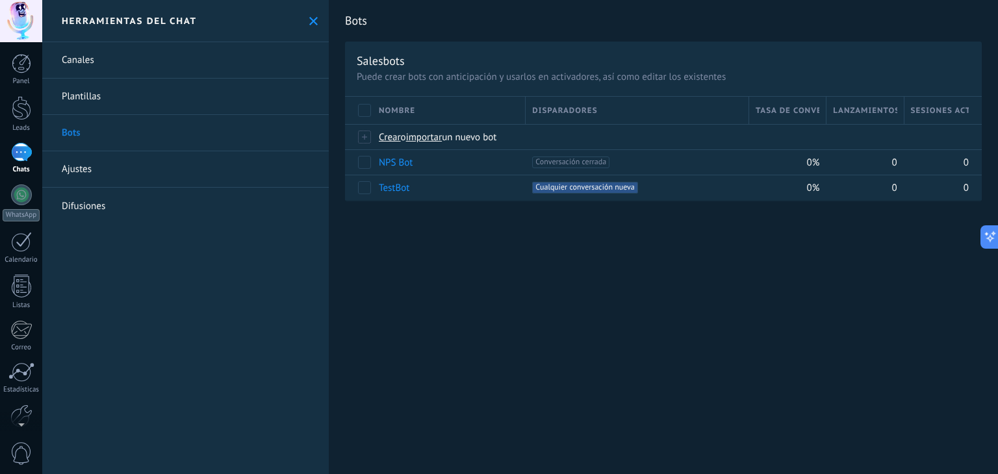
click at [155, 172] on link "Ajustes" at bounding box center [185, 169] width 286 height 36
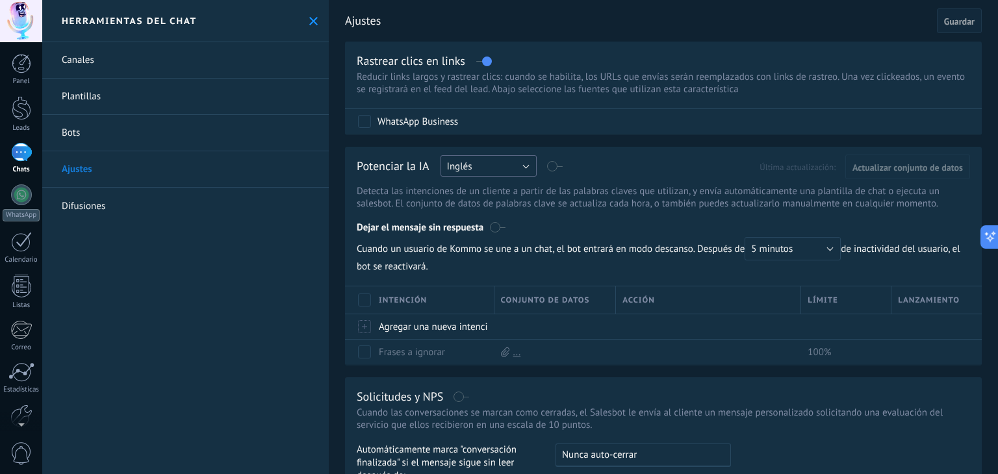
click at [485, 164] on button "Inglés" at bounding box center [488, 165] width 96 height 21
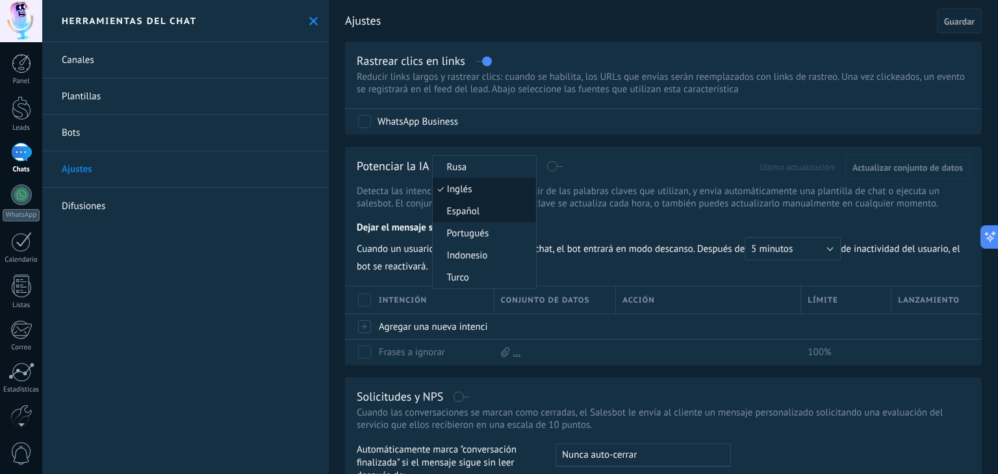
click at [472, 211] on span "Español" at bounding box center [482, 211] width 99 height 12
